Goal: Transaction & Acquisition: Purchase product/service

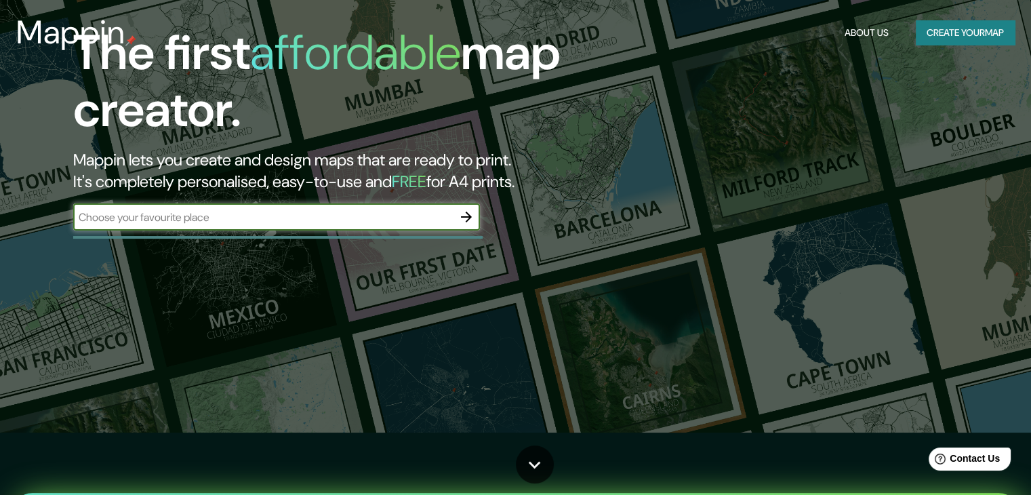
scroll to position [68, 0]
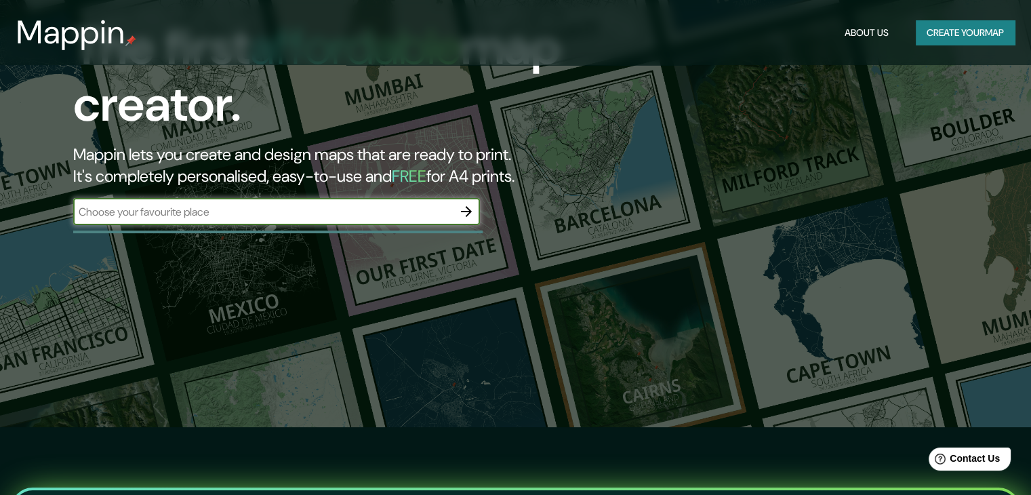
click at [960, 47] on div "Mappin About Us Create your map" at bounding box center [515, 32] width 1031 height 43
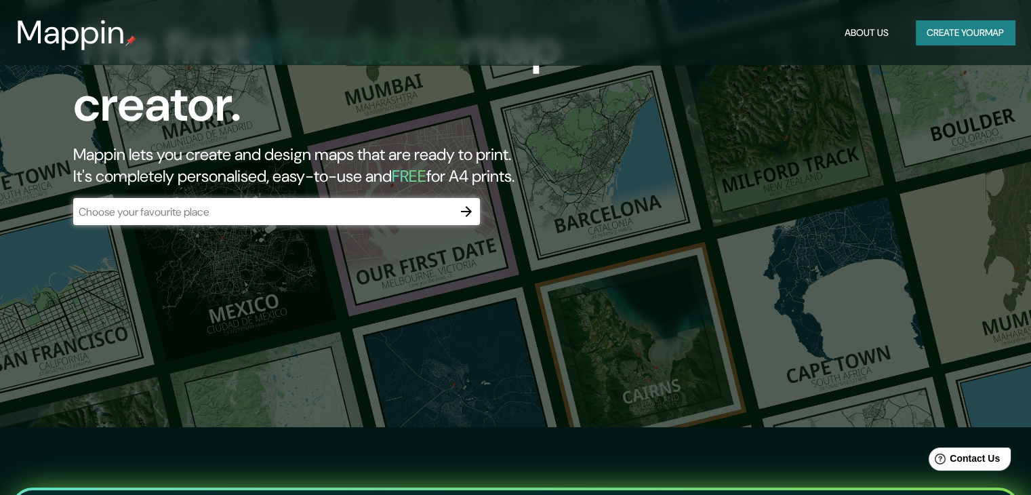
click at [960, 34] on button "Create your map" at bounding box center [965, 32] width 99 height 25
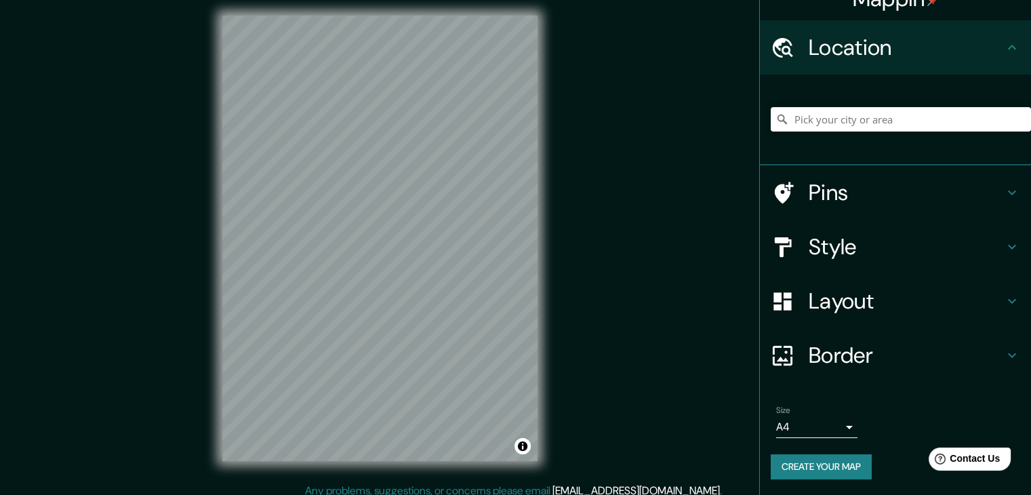
scroll to position [16, 0]
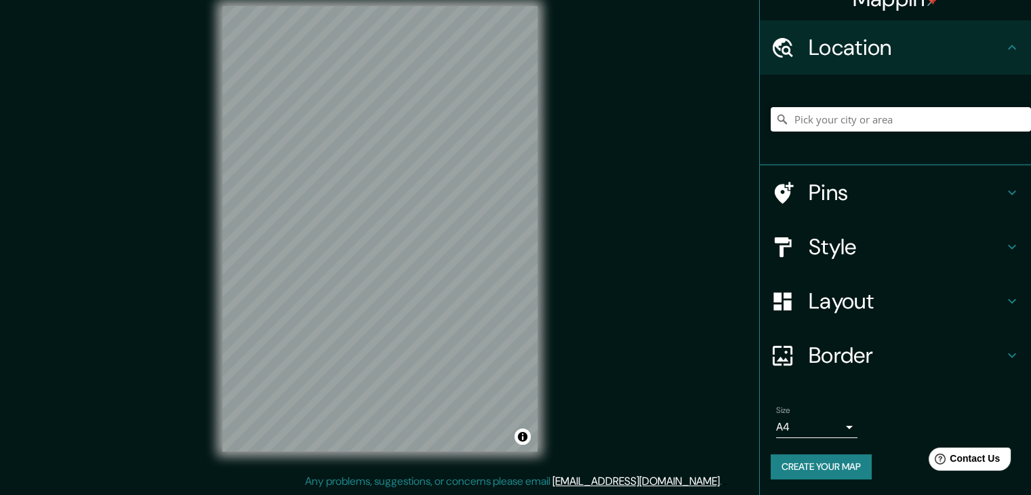
click at [822, 463] on button "Create your map" at bounding box center [821, 466] width 101 height 25
